Goal: Information Seeking & Learning: Learn about a topic

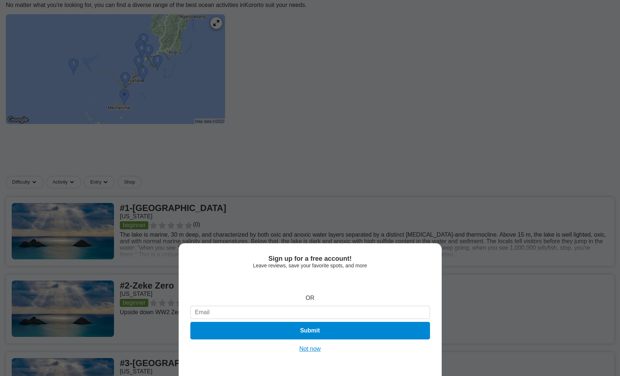
scroll to position [105, 0]
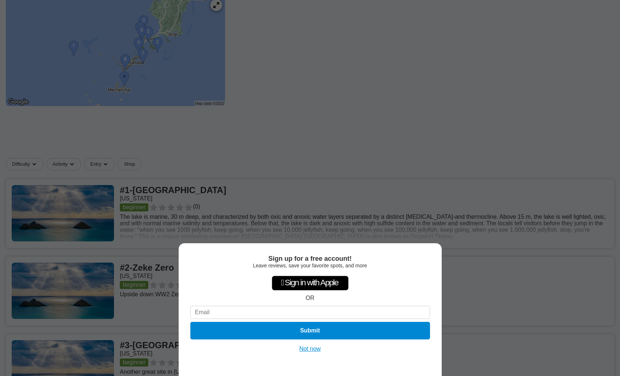
click at [311, 349] on button "Not now" at bounding box center [310, 348] width 26 height 7
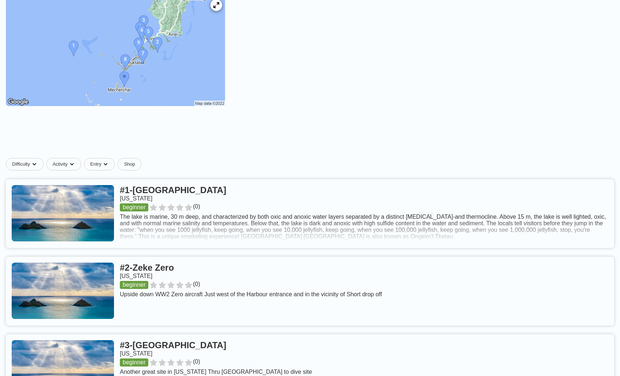
click at [198, 75] on img at bounding box center [115, 51] width 219 height 110
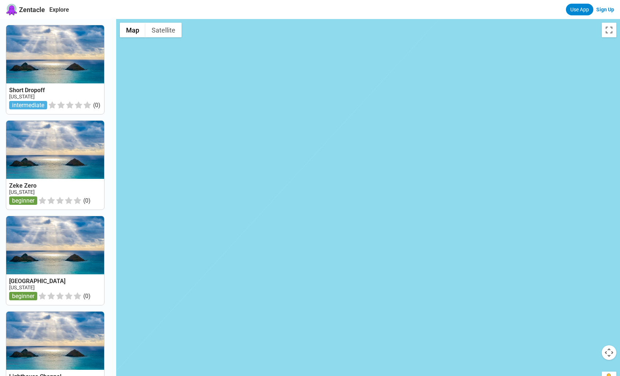
click at [357, 88] on div at bounding box center [368, 207] width 504 height 376
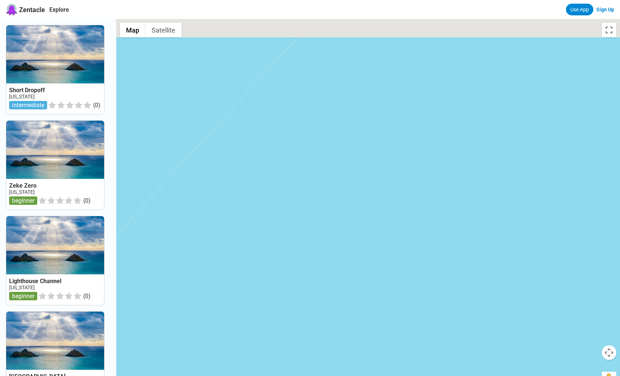
drag, startPoint x: 300, startPoint y: 290, endPoint x: 240, endPoint y: 351, distance: 85.8
click at [240, 351] on div at bounding box center [368, 207] width 504 height 376
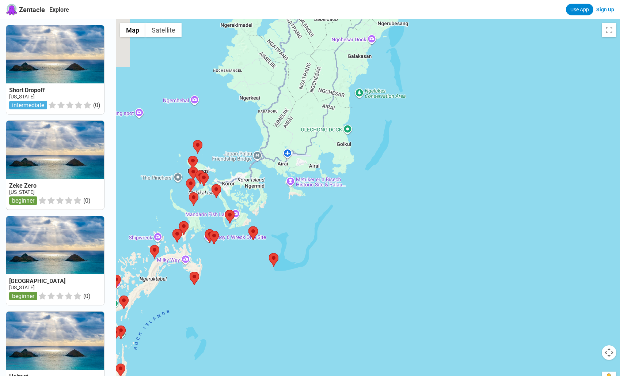
drag, startPoint x: 178, startPoint y: 246, endPoint x: 235, endPoint y: 187, distance: 82.7
click at [235, 187] on div at bounding box center [368, 207] width 504 height 376
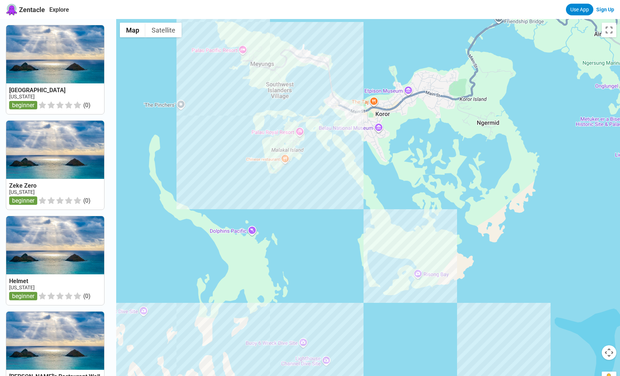
drag, startPoint x: 185, startPoint y: 232, endPoint x: 354, endPoint y: 173, distance: 179.5
click at [354, 173] on div at bounding box center [368, 207] width 504 height 376
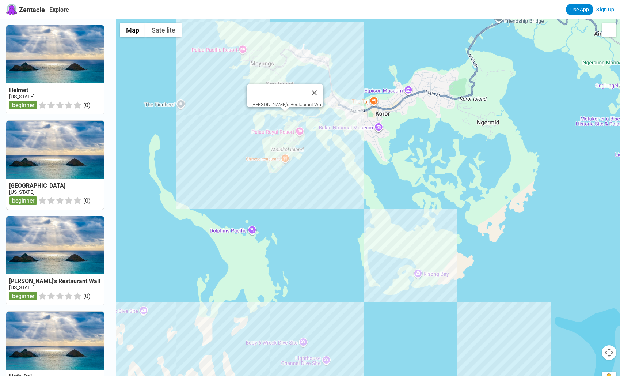
click at [286, 120] on div "[PERSON_NAME]'s Restaurant Wall" at bounding box center [368, 207] width 504 height 376
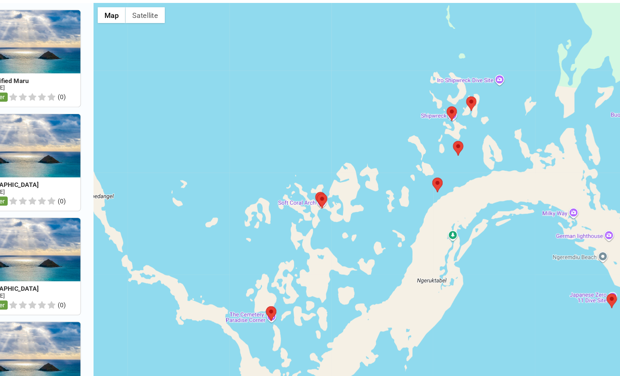
drag, startPoint x: 460, startPoint y: 212, endPoint x: 371, endPoint y: 362, distance: 174.7
click at [371, 362] on div at bounding box center [368, 207] width 504 height 376
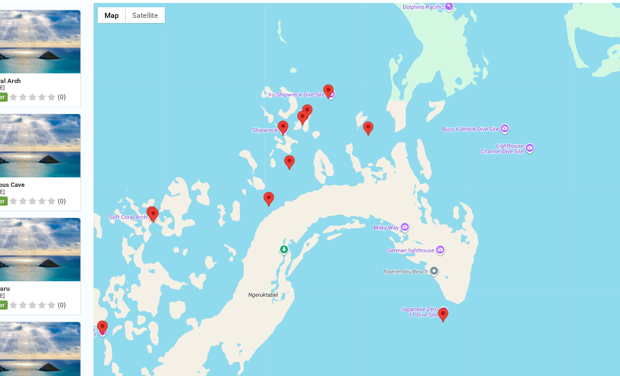
drag, startPoint x: 541, startPoint y: 237, endPoint x: 387, endPoint y: 255, distance: 154.3
click at [387, 255] on div at bounding box center [368, 207] width 504 height 376
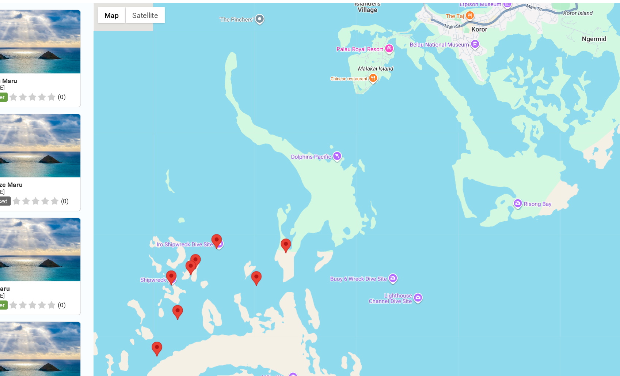
drag, startPoint x: 400, startPoint y: 65, endPoint x: 290, endPoint y: 207, distance: 179.0
click at [290, 207] on div at bounding box center [368, 207] width 504 height 376
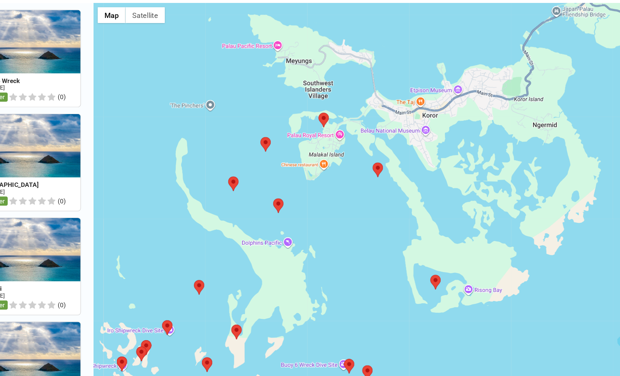
drag, startPoint x: 384, startPoint y: 124, endPoint x: 359, endPoint y: 194, distance: 74.7
click at [359, 194] on div at bounding box center [368, 207] width 504 height 376
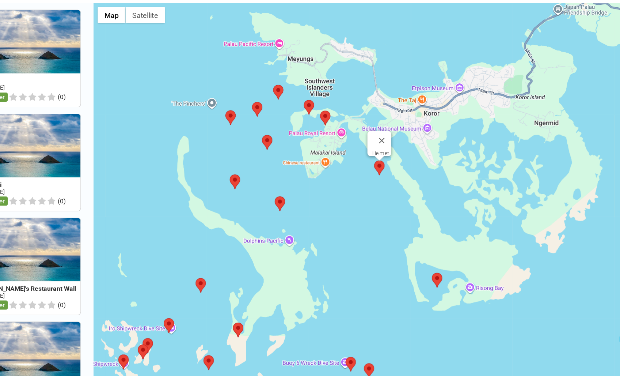
click at [374, 163] on area at bounding box center [374, 163] width 0 height 0
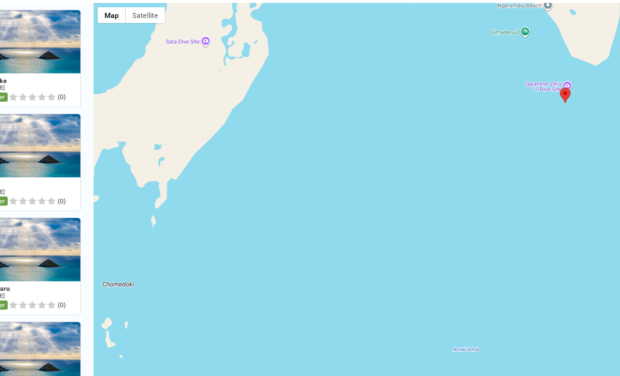
drag, startPoint x: 345, startPoint y: 190, endPoint x: 267, endPoint y: 383, distance: 208.9
click at [267, 375] on html "Zentacle Explore Use App Sign Up Zero Zeke [US_STATE] beginner ( 0 ) Zero [US_S…" at bounding box center [310, 304] width 620 height 609
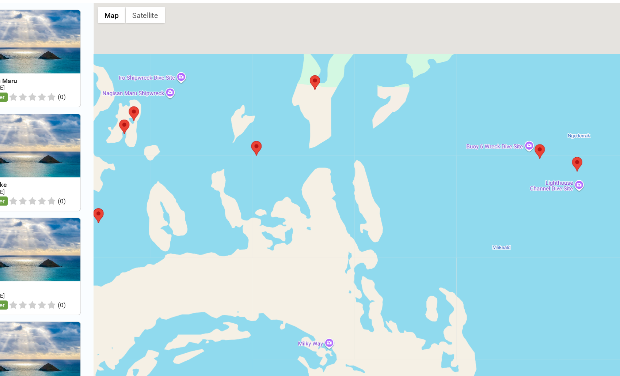
drag, startPoint x: 371, startPoint y: 68, endPoint x: 351, endPoint y: 221, distance: 154.5
click at [351, 221] on div at bounding box center [368, 207] width 504 height 376
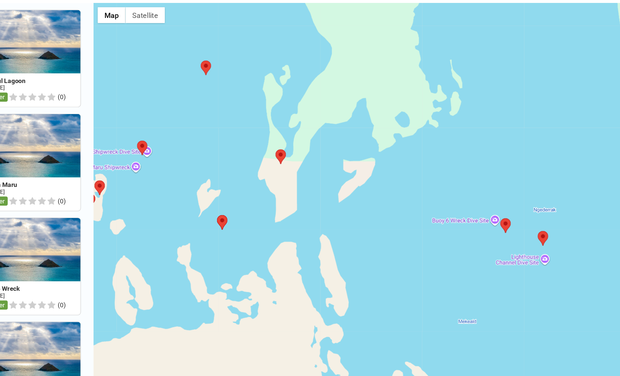
drag, startPoint x: 356, startPoint y: 141, endPoint x: 329, endPoint y: 161, distance: 33.0
click at [329, 161] on div at bounding box center [368, 207] width 504 height 376
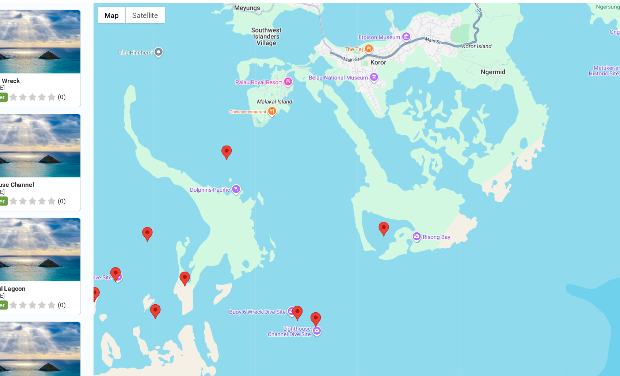
drag, startPoint x: 440, startPoint y: 104, endPoint x: 331, endPoint y: 218, distance: 157.7
click at [331, 218] on div at bounding box center [368, 207] width 504 height 376
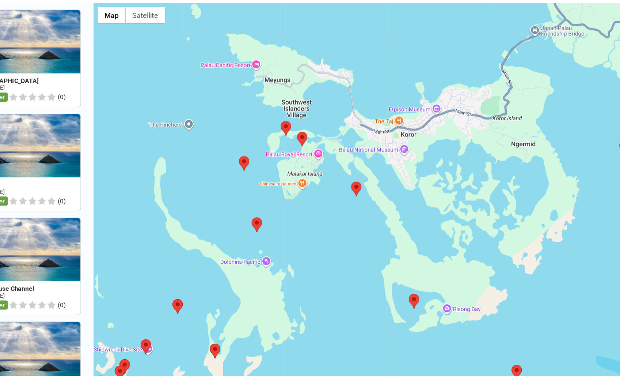
drag, startPoint x: 306, startPoint y: 106, endPoint x: 337, endPoint y: 183, distance: 82.9
click at [337, 183] on div at bounding box center [368, 207] width 504 height 376
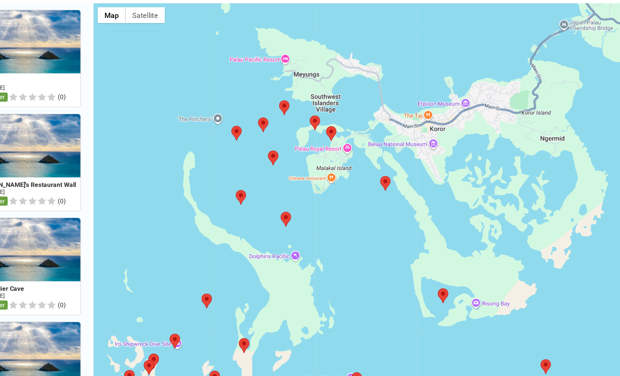
drag, startPoint x: 337, startPoint y: 183, endPoint x: 376, endPoint y: 162, distance: 45.2
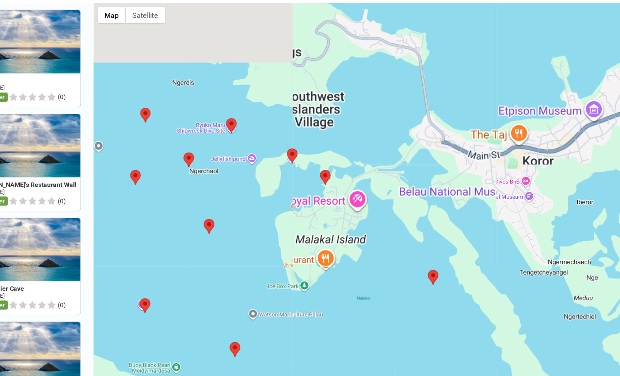
drag, startPoint x: 376, startPoint y: 162, endPoint x: 378, endPoint y: 235, distance: 73.9
click at [378, 235] on div at bounding box center [368, 207] width 504 height 376
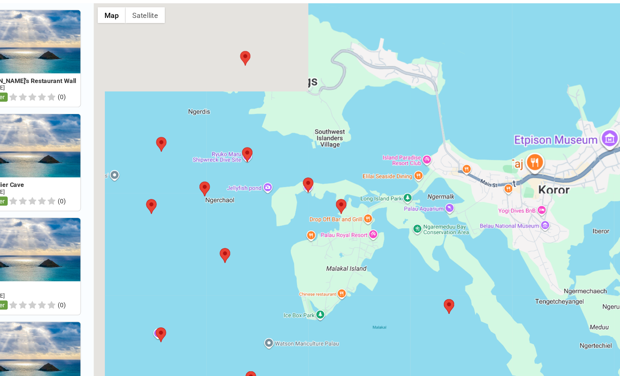
drag, startPoint x: 266, startPoint y: 98, endPoint x: 282, endPoint y: 133, distance: 38.1
click at [282, 133] on div at bounding box center [368, 207] width 504 height 376
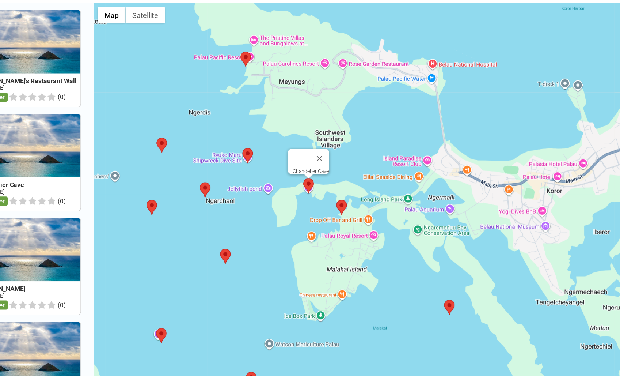
click at [309, 180] on area at bounding box center [309, 180] width 0 height 0
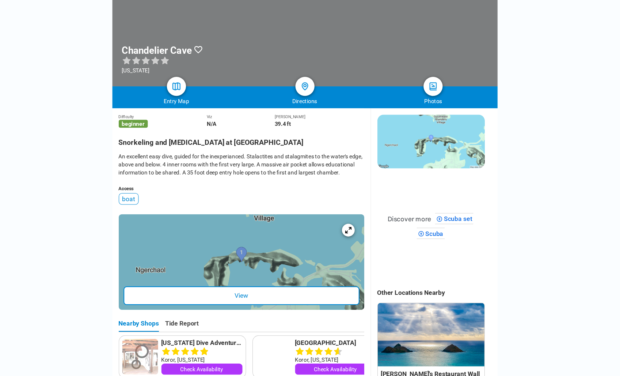
scroll to position [124, 0]
